Goal: Task Accomplishment & Management: Manage account settings

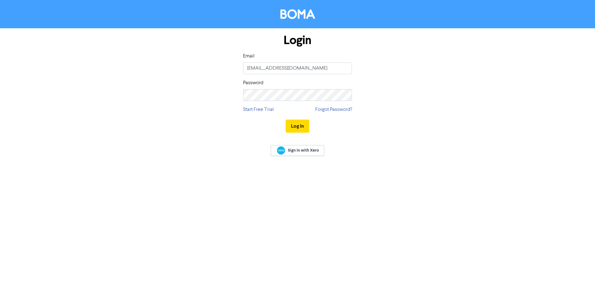
click at [300, 126] on button "Log In" at bounding box center [297, 126] width 24 height 13
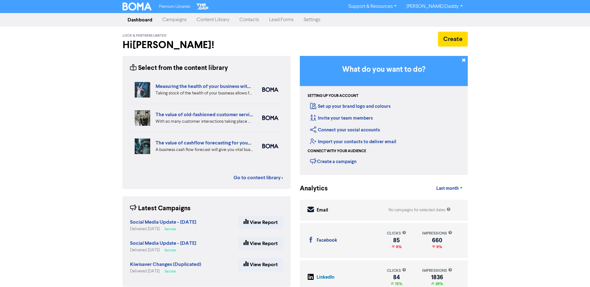
click at [176, 20] on link "Campaigns" at bounding box center [174, 20] width 34 height 12
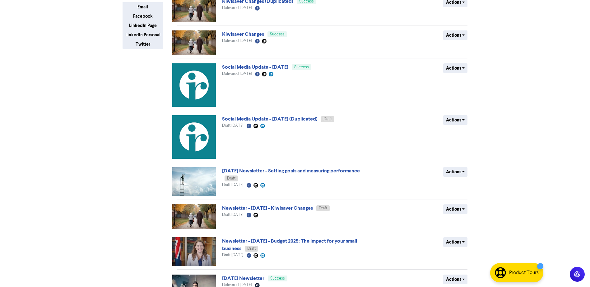
scroll to position [169, 0]
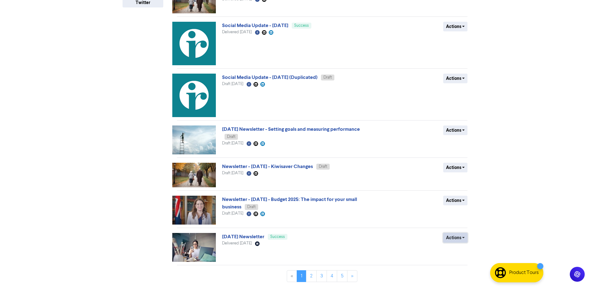
click at [466, 237] on button "Actions" at bounding box center [455, 238] width 25 height 10
click at [463, 251] on button "Duplicate" at bounding box center [467, 251] width 49 height 10
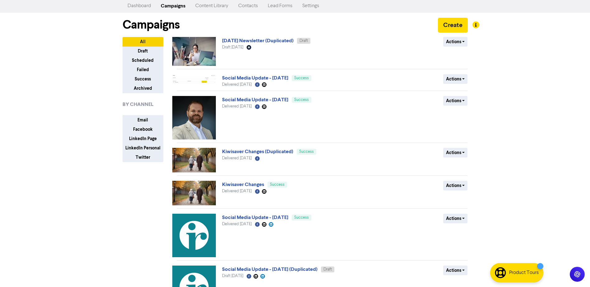
scroll to position [0, 0]
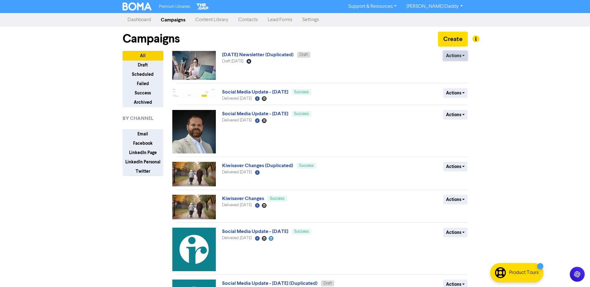
click at [457, 56] on button "Actions" at bounding box center [455, 56] width 25 height 10
click at [459, 90] on button "Rename" at bounding box center [467, 89] width 49 height 10
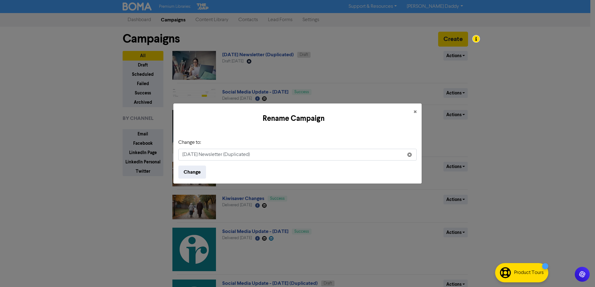
drag, startPoint x: 195, startPoint y: 156, endPoint x: 165, endPoint y: 158, distance: 29.3
click at [165, 158] on div "Rename Campaign × Change to: [DATE] Newsletter (Duplicated) Change" at bounding box center [297, 143] width 595 height 287
drag, startPoint x: 273, startPoint y: 159, endPoint x: 371, endPoint y: 170, distance: 98.2
click at [368, 169] on form "Change to: [DATE] Newsletter (Duplicated) Change" at bounding box center [297, 159] width 238 height 40
type input "[DATE] Newsletter"
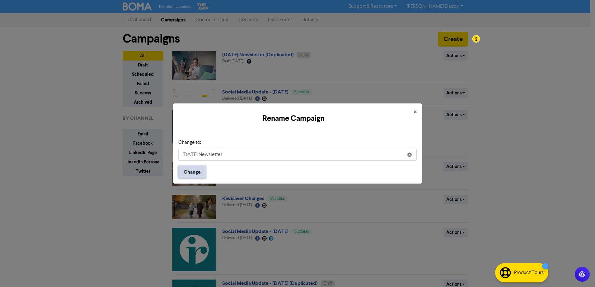
click at [206, 172] on button "Change" at bounding box center [192, 172] width 28 height 13
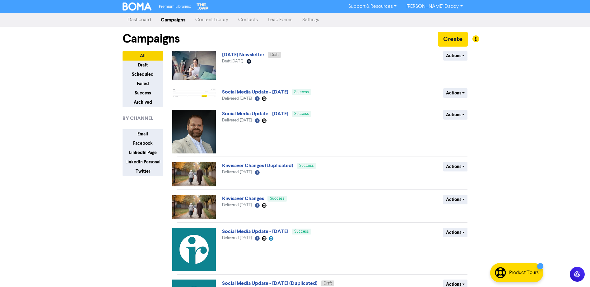
click at [192, 57] on img at bounding box center [194, 65] width 44 height 29
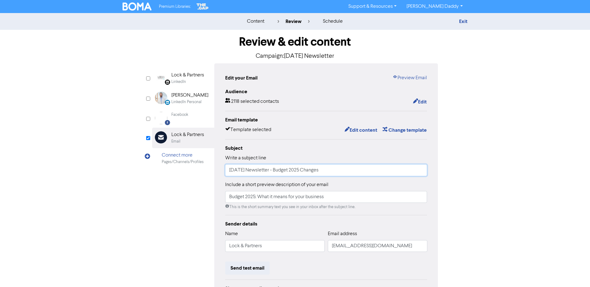
click at [238, 175] on input "[DATE] Newsletter - Budget 2025 Changes" at bounding box center [326, 171] width 202 height 12
drag, startPoint x: 239, startPoint y: 174, endPoint x: 218, endPoint y: 174, distance: 20.8
click at [218, 174] on div "Edit your Email Preview Email Audience 2118 selected contacts Edit Email templa…" at bounding box center [326, 195] width 224 height 264
drag, startPoint x: 294, startPoint y: 173, endPoint x: 457, endPoint y: 180, distance: 163.1
click at [457, 180] on div "Review & edit content Campaign: [DATE] Newsletter LinkedIn Page Created with Sk…" at bounding box center [295, 193] width 355 height 326
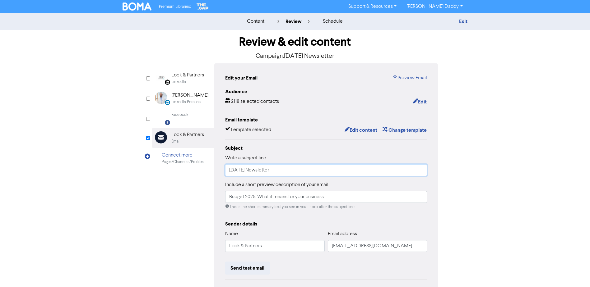
type input "[DATE] Newsletter"
drag, startPoint x: 334, startPoint y: 199, endPoint x: 160, endPoint y: 195, distance: 173.9
click at [160, 195] on div "LinkedIn Page Created with Sketch. Lock & Partners LinkedIn LinkedIn Personal C…" at bounding box center [295, 195] width 286 height 264
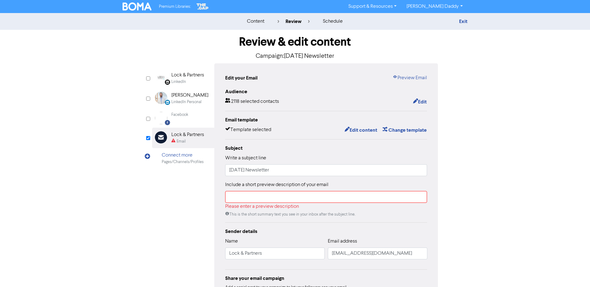
click at [160, 195] on div "LinkedIn Page Created with Sketch. Lock & Partners LinkedIn LinkedIn Personal C…" at bounding box center [295, 190] width 286 height 254
click at [248, 196] on input "text" at bounding box center [326, 197] width 202 height 12
click at [185, 203] on div "LinkedIn Page Created with Sketch. Lock & Partners LinkedIn LinkedIn Personal C…" at bounding box center [295, 190] width 286 height 254
click at [257, 203] on input "text" at bounding box center [326, 197] width 202 height 12
click at [202, 200] on div "LinkedIn Page Created with Sketch. Lock & Partners LinkedIn LinkedIn Personal C…" at bounding box center [295, 190] width 286 height 254
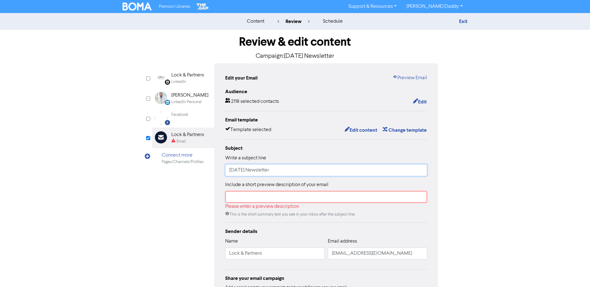
drag, startPoint x: 301, startPoint y: 172, endPoint x: 165, endPoint y: 172, distance: 136.8
click at [165, 172] on div "LinkedIn Page Created with Sketch. Lock & Partners LinkedIn LinkedIn Personal C…" at bounding box center [295, 190] width 286 height 254
drag, startPoint x: 232, startPoint y: 202, endPoint x: 169, endPoint y: 210, distance: 63.0
click at [232, 201] on input "text" at bounding box center [326, 197] width 202 height 12
paste input "[DATE] Newsletter"
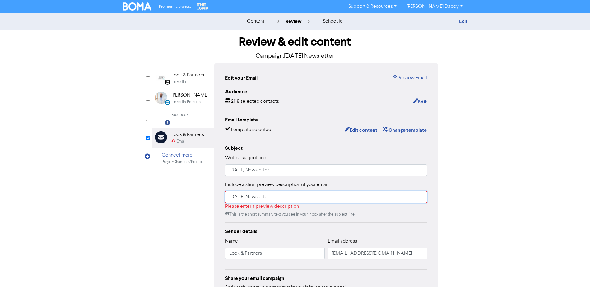
type input "[DATE] Newsletter"
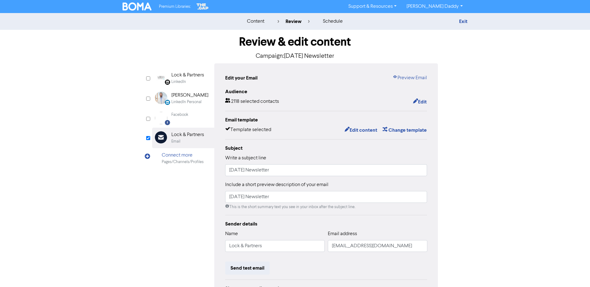
click at [166, 210] on div "LinkedIn Page Created with Sketch. Lock & Partners LinkedIn LinkedIn Personal C…" at bounding box center [295, 195] width 286 height 264
click at [362, 130] on button "Edit content" at bounding box center [360, 130] width 33 height 8
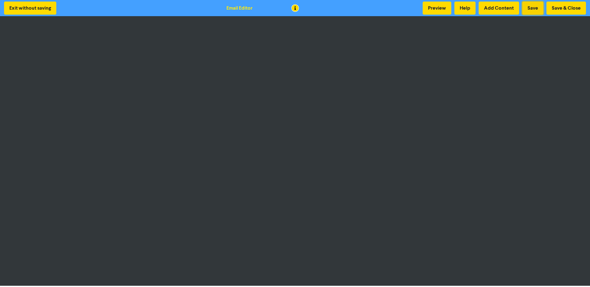
click at [527, 2] on button "Save" at bounding box center [532, 8] width 21 height 13
